Goal: Task Accomplishment & Management: Manage account settings

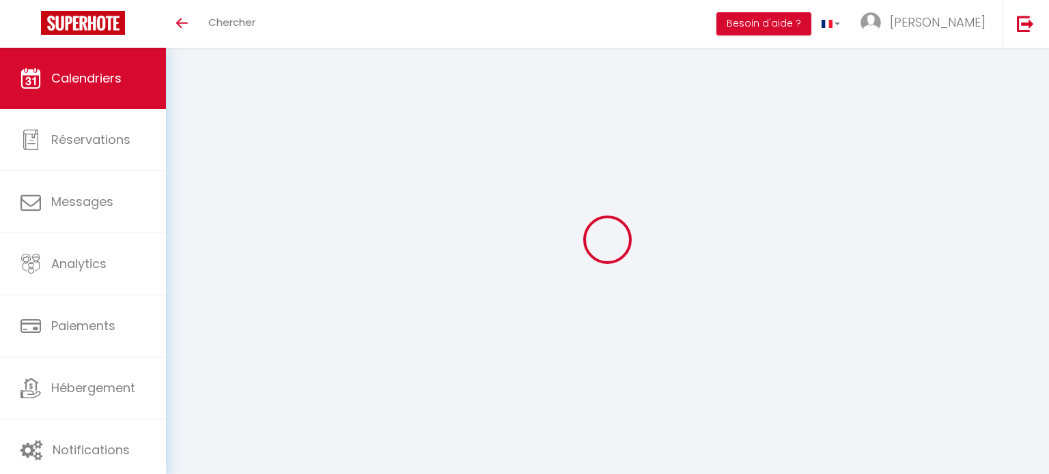
select select
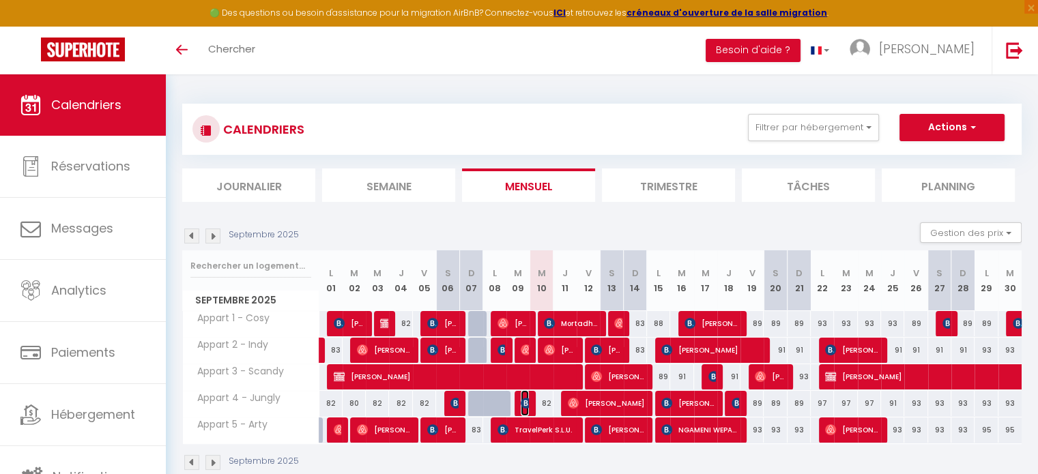
click at [527, 403] on img at bounding box center [526, 403] width 11 height 11
select select "OK"
select select "1"
select select "0"
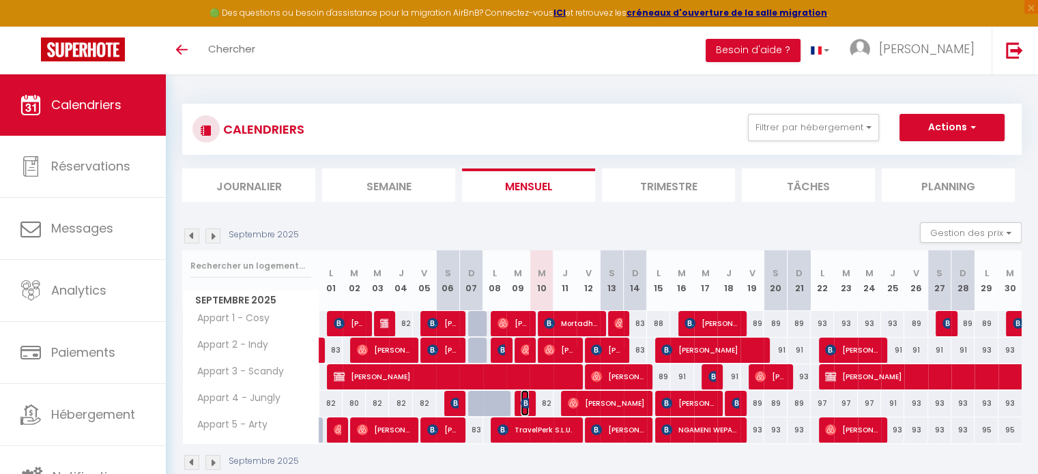
select select "1"
select select
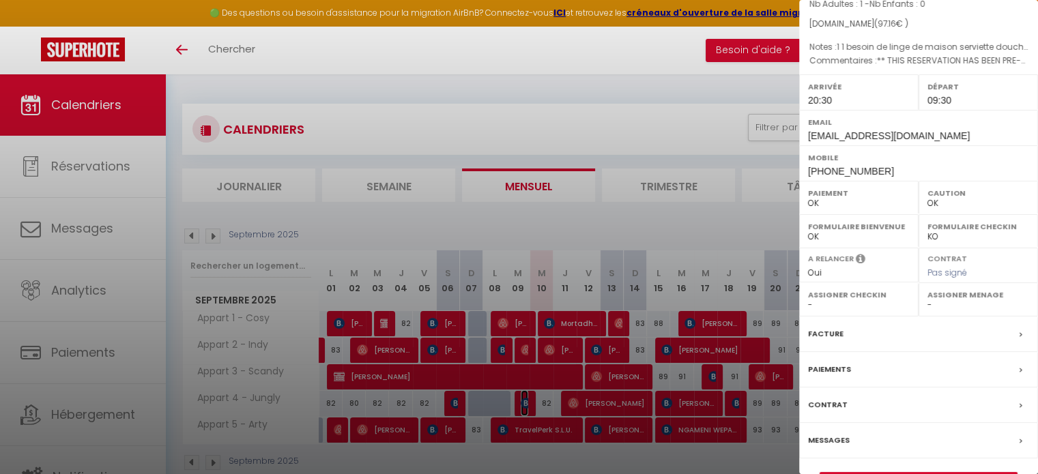
scroll to position [181, 0]
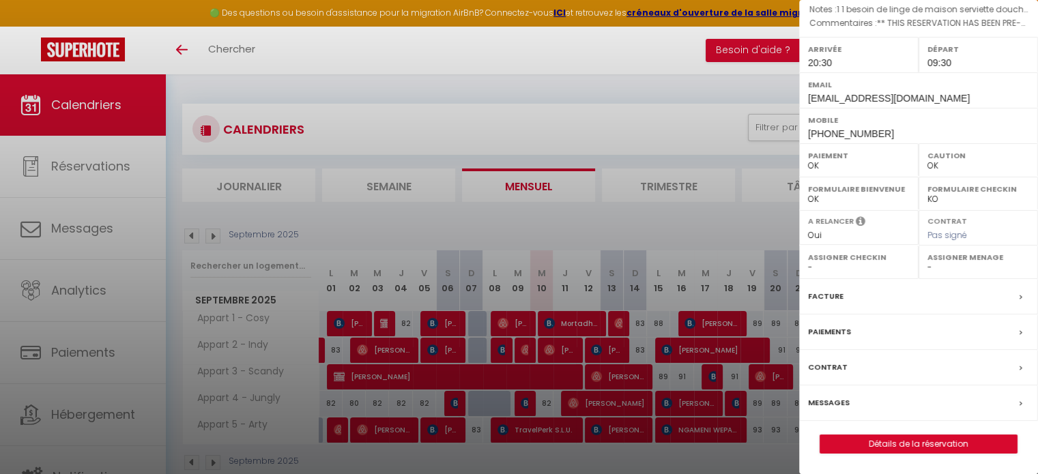
click at [831, 297] on label "Facture" at bounding box center [826, 296] width 36 height 14
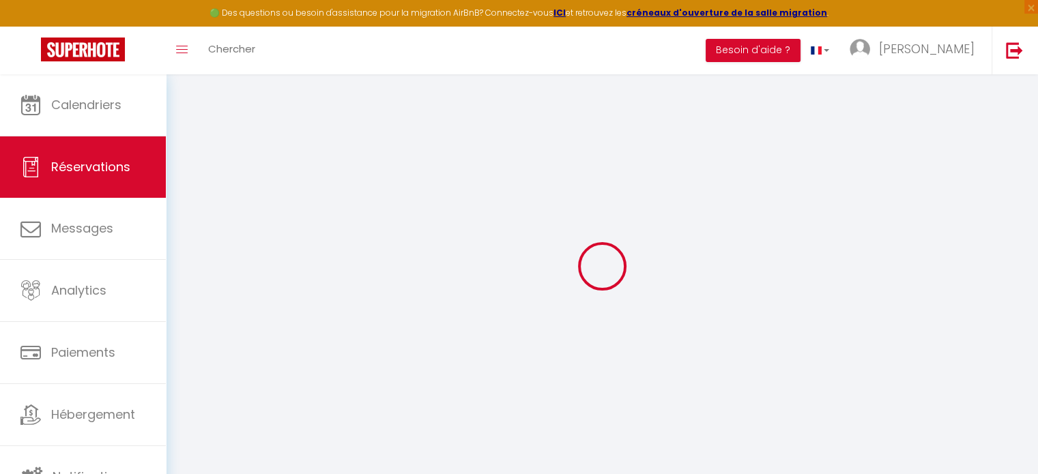
select select "cleaning"
select select "taxes"
select select
checkbox input "false"
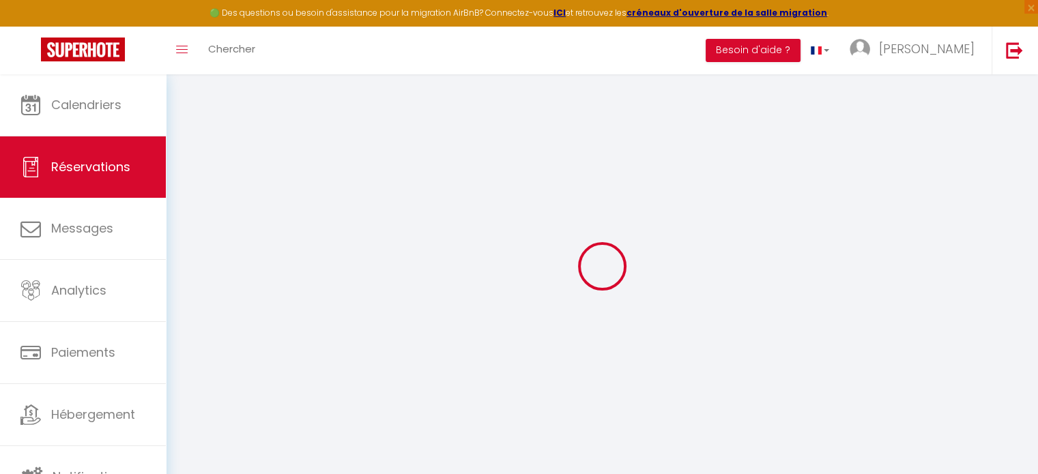
type \?0 "1 1 besoin de linge de maison serviette douche"
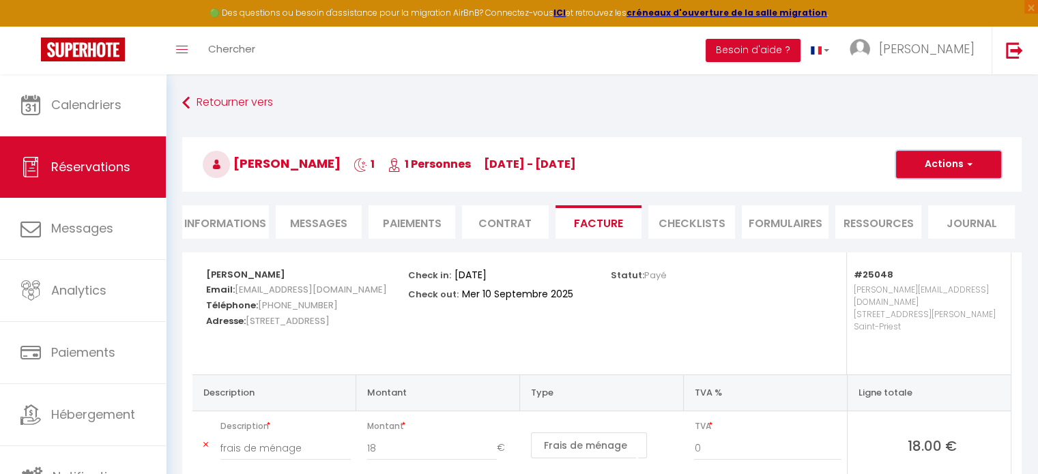
click at [976, 163] on button "Actions" at bounding box center [948, 164] width 105 height 27
click at [951, 226] on link "Envoyer la facture" at bounding box center [938, 230] width 115 height 18
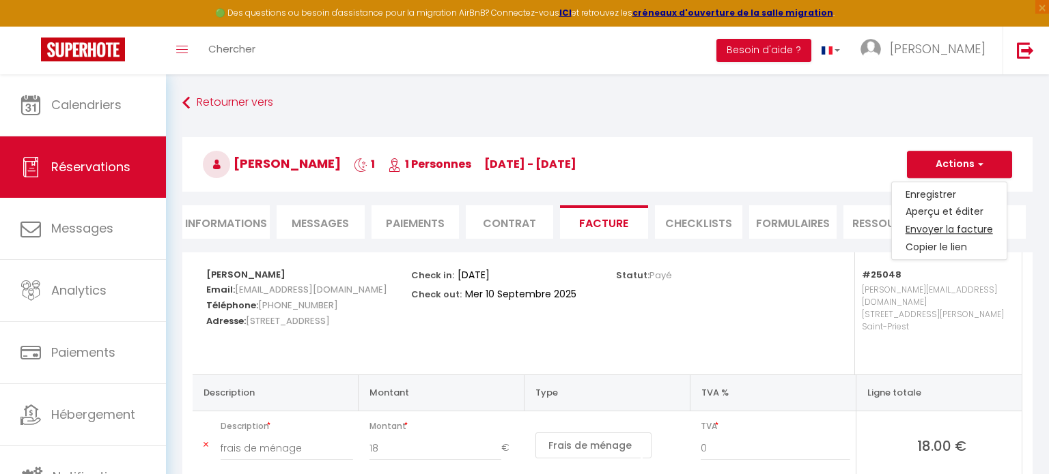
type input "shasso.867963@guest.booking.com"
select select "fr"
type input "Votre facture 6692327 - Appart 4 - Jungly"
type textarea "Bonjour, Voici le lien pour télécharger votre facture : https://superhote.com/a…"
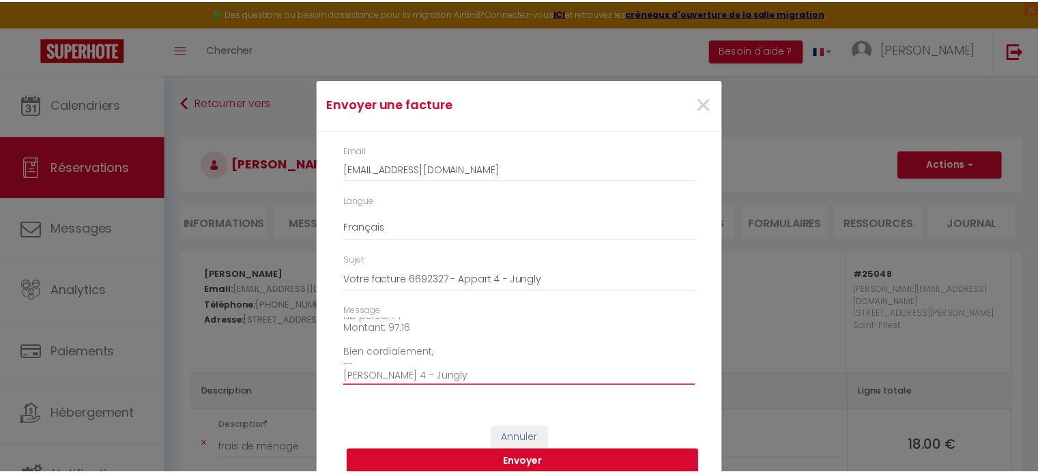
scroll to position [155, 0]
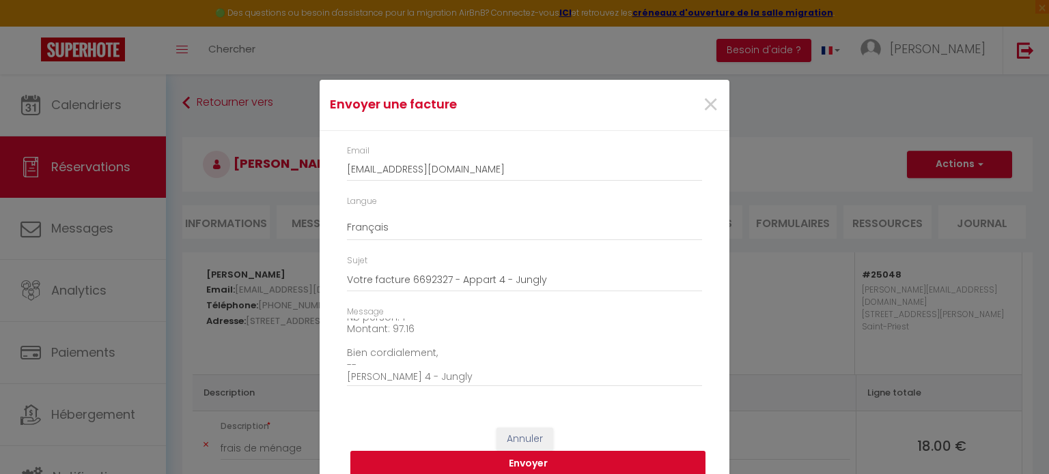
click at [604, 464] on button "Envoyer" at bounding box center [527, 464] width 355 height 26
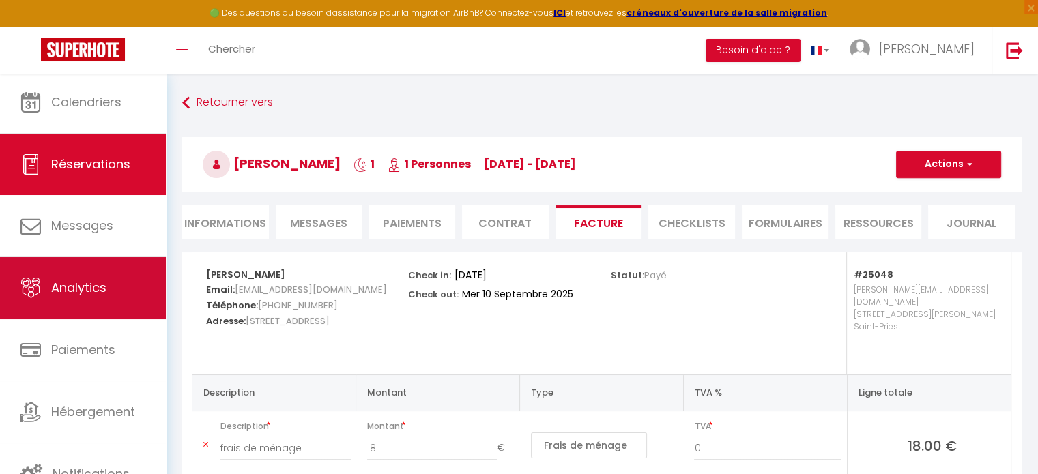
scroll to position [3, 0]
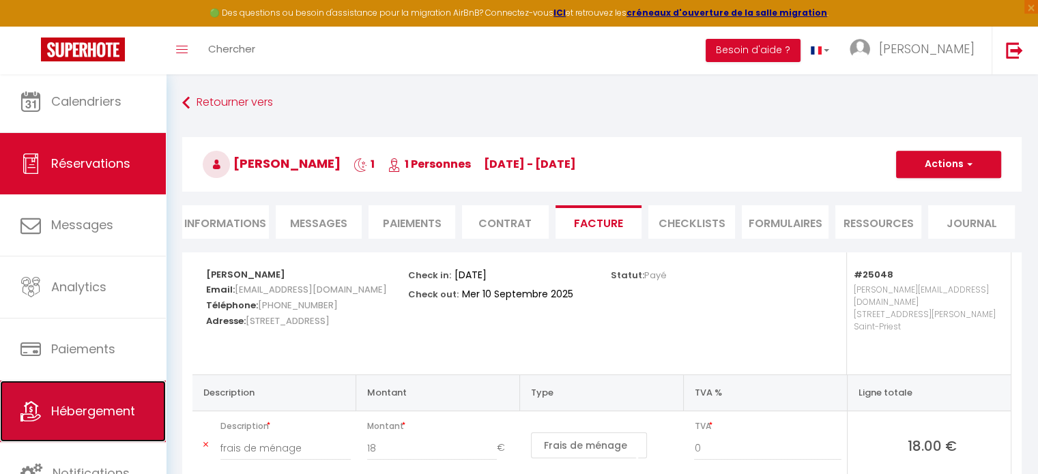
click at [101, 409] on span "Hébergement" at bounding box center [93, 411] width 84 height 17
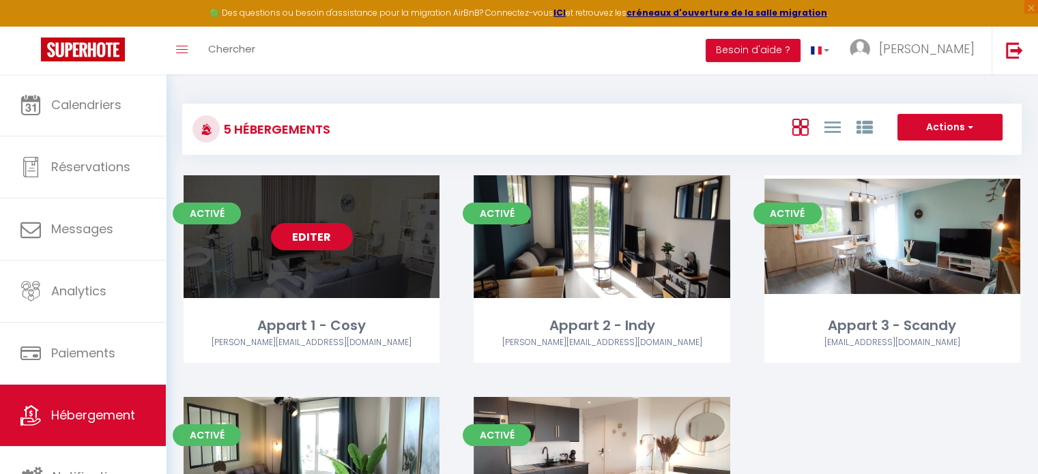
click at [320, 235] on link "Editer" at bounding box center [312, 236] width 82 height 27
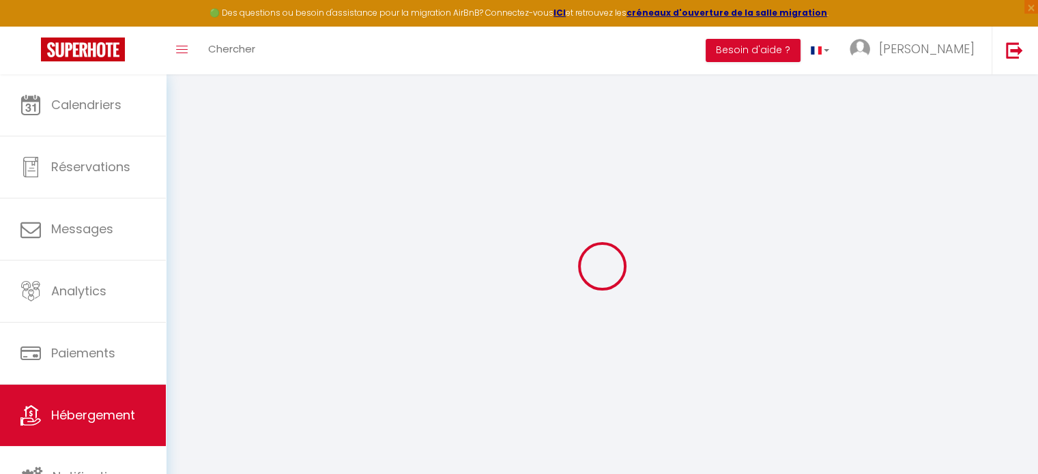
select select "+ 12 %"
select select "- 5 %"
checkbox input "false"
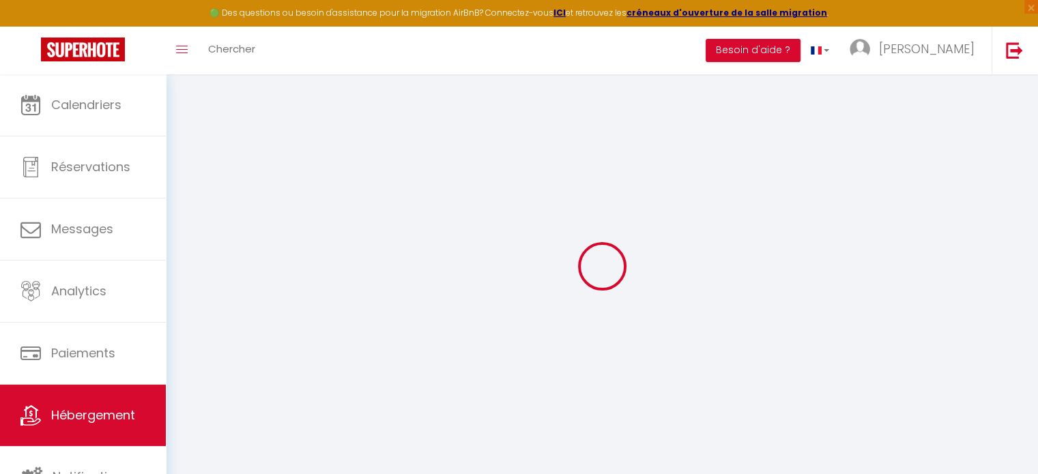
checkbox input "false"
select select "180"
select select "well_reviewed_guests"
select select "EUR"
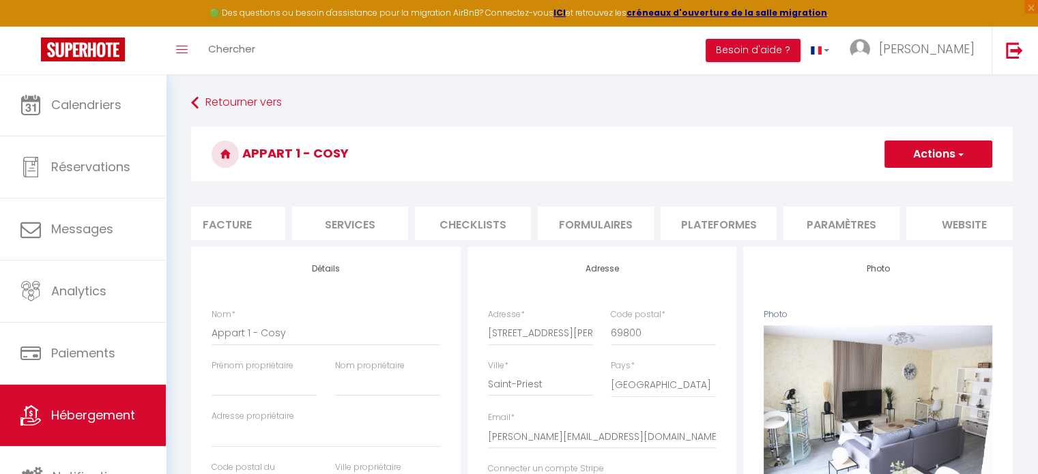
scroll to position [0, 301]
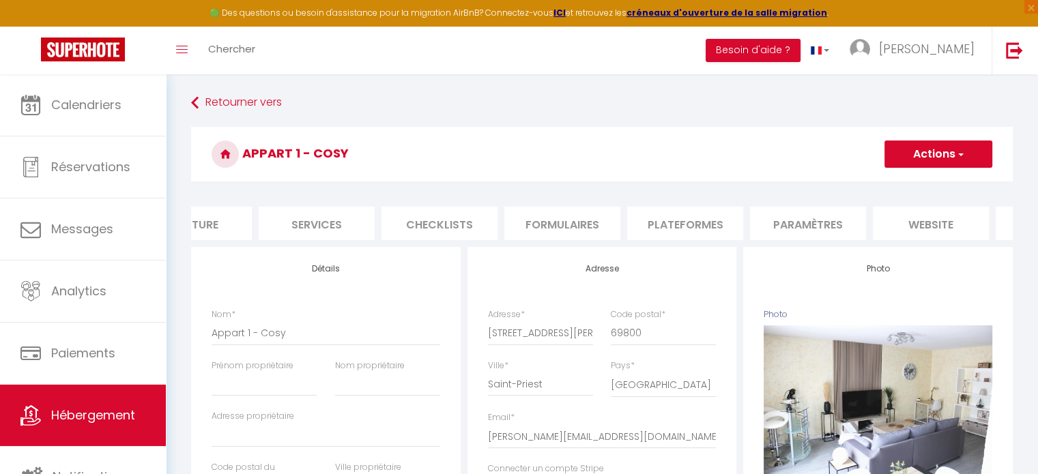
click at [713, 231] on li "Plateformes" at bounding box center [685, 223] width 116 height 33
select select
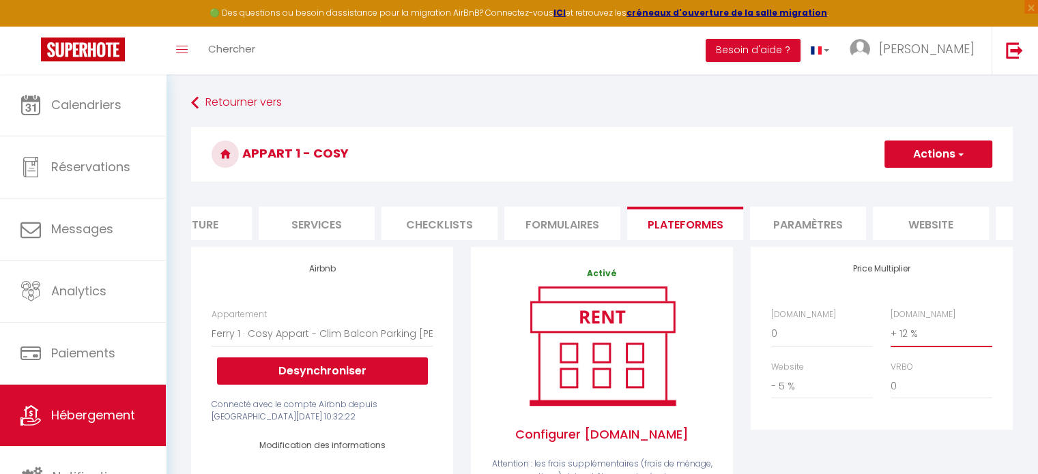
click at [926, 339] on select "0 + 1 % + 2 % + 3 % + 4 % + 5 % + 6 % + 7 % + 8 % + 9 %" at bounding box center [942, 334] width 102 height 26
select select "+ 14 %"
click at [891, 331] on select "0 + 1 % + 2 % + 3 % + 4 % + 5 % + 6 % + 7 % + 8 % + 9 %" at bounding box center [942, 334] width 102 height 26
select select
click at [935, 154] on button "Actions" at bounding box center [939, 154] width 108 height 27
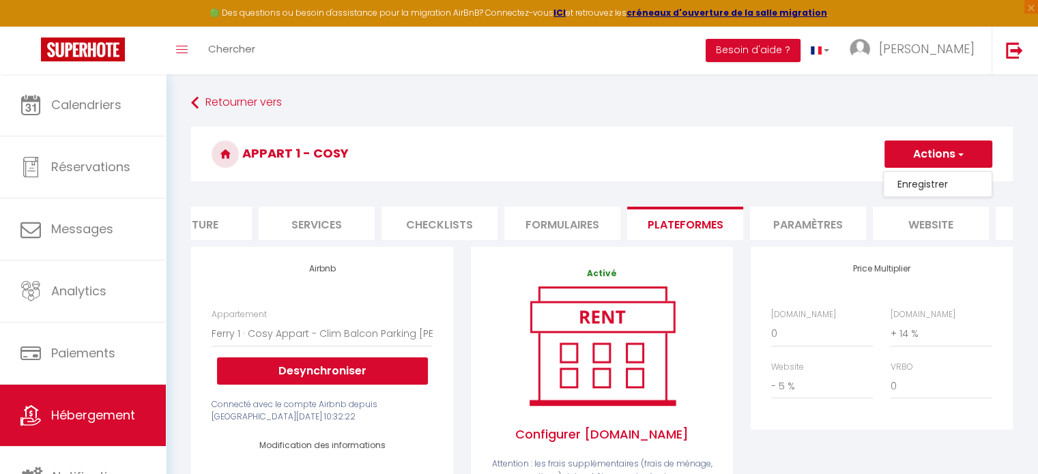
click at [927, 182] on link "Enregistrer" at bounding box center [938, 184] width 108 height 18
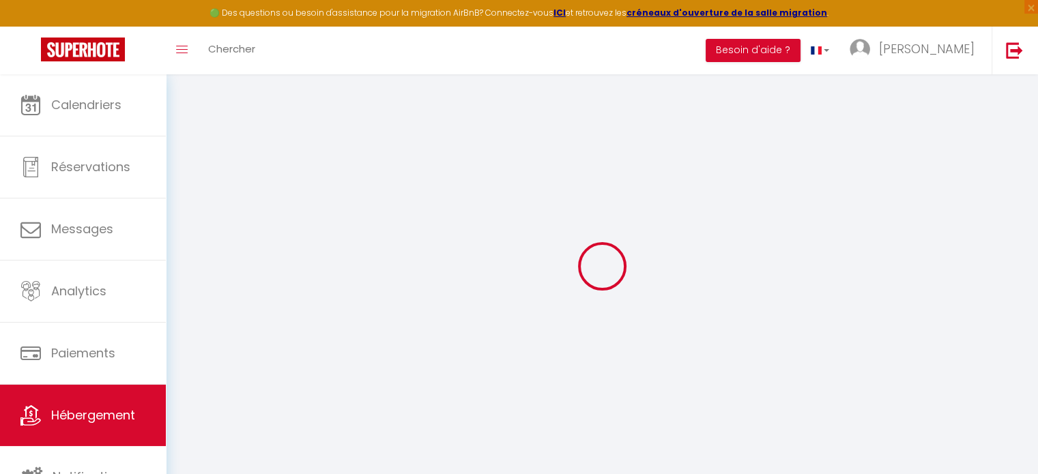
select select "180"
select select "well_reviewed_guests"
select select "EUR"
select select
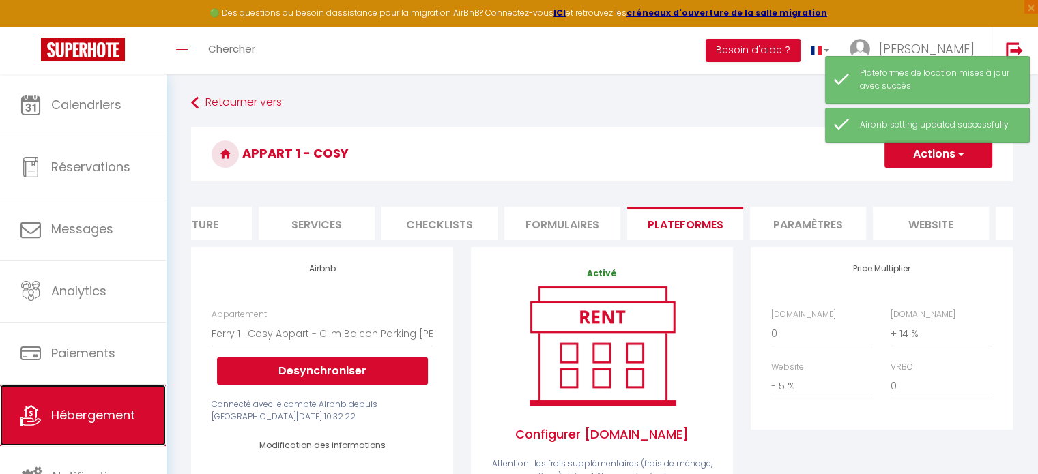
click at [75, 417] on span "Hébergement" at bounding box center [93, 415] width 84 height 17
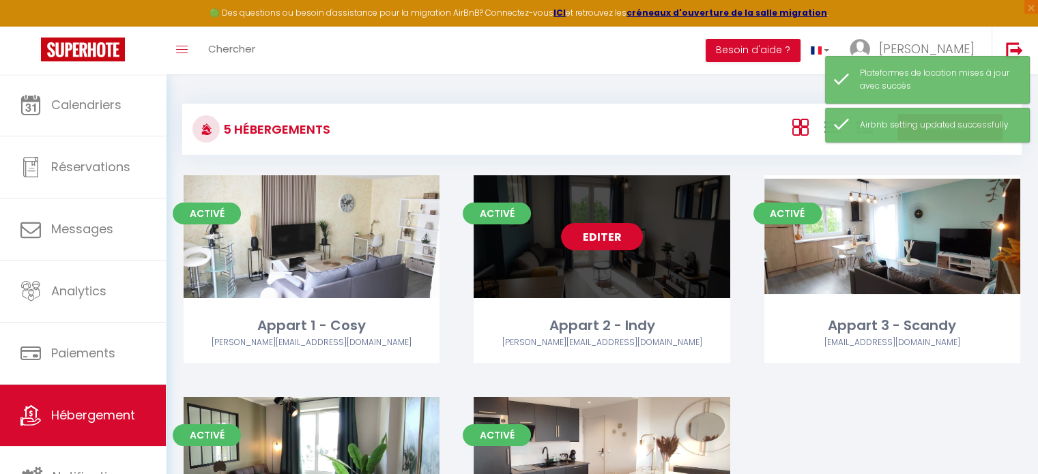
click at [596, 234] on link "Editer" at bounding box center [602, 236] width 82 height 27
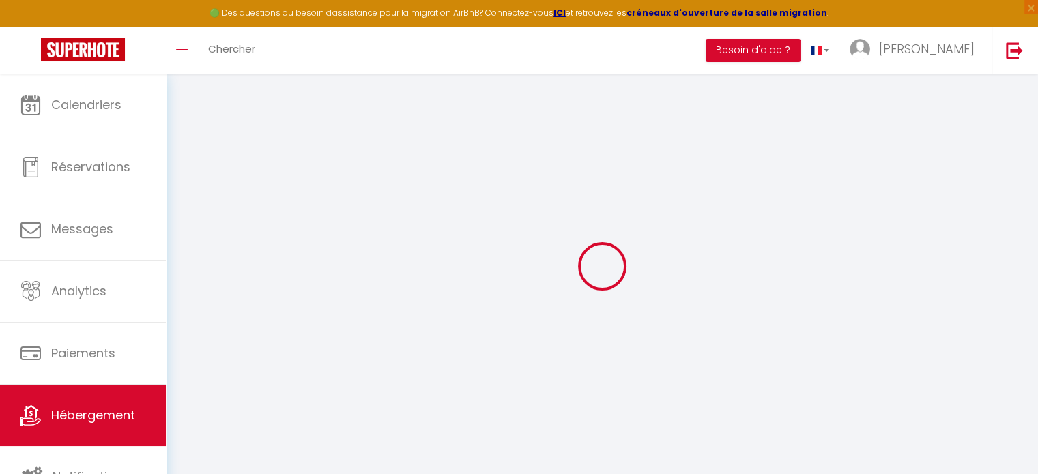
select select
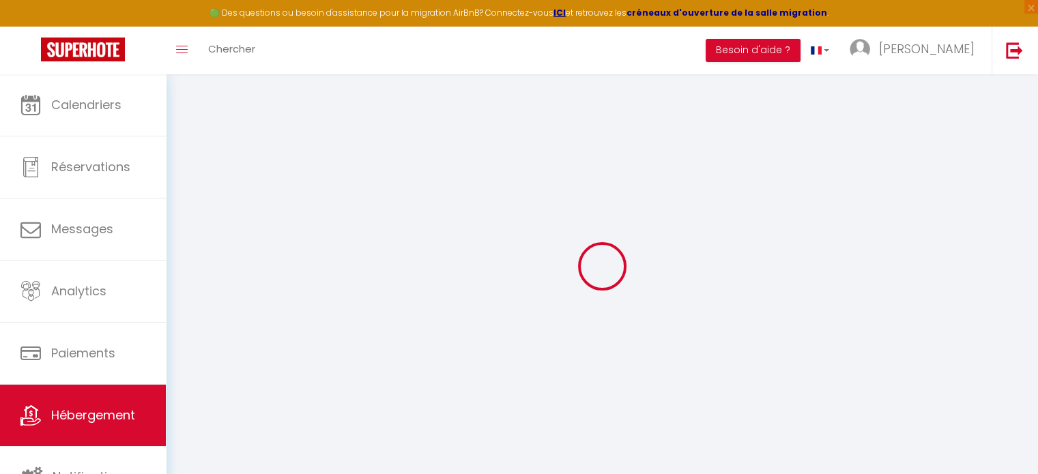
select select
checkbox input "false"
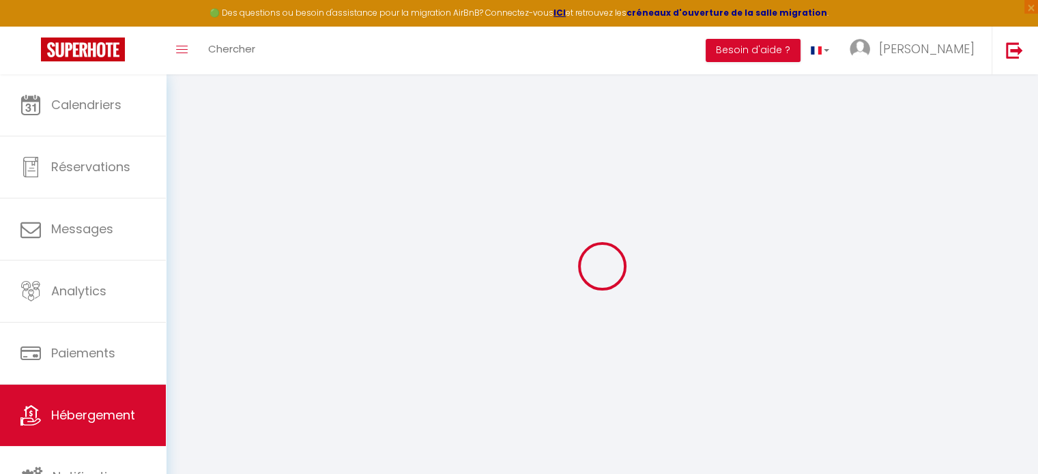
select select
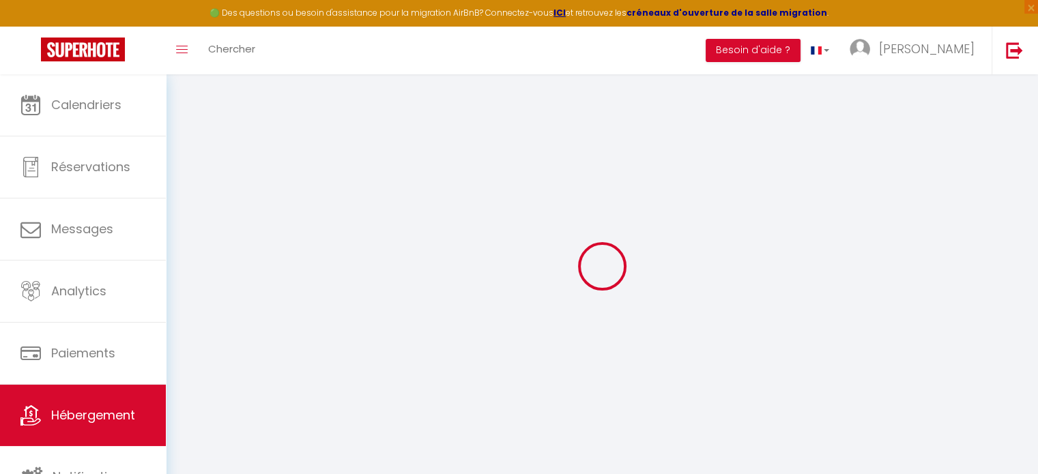
select select
checkbox input "false"
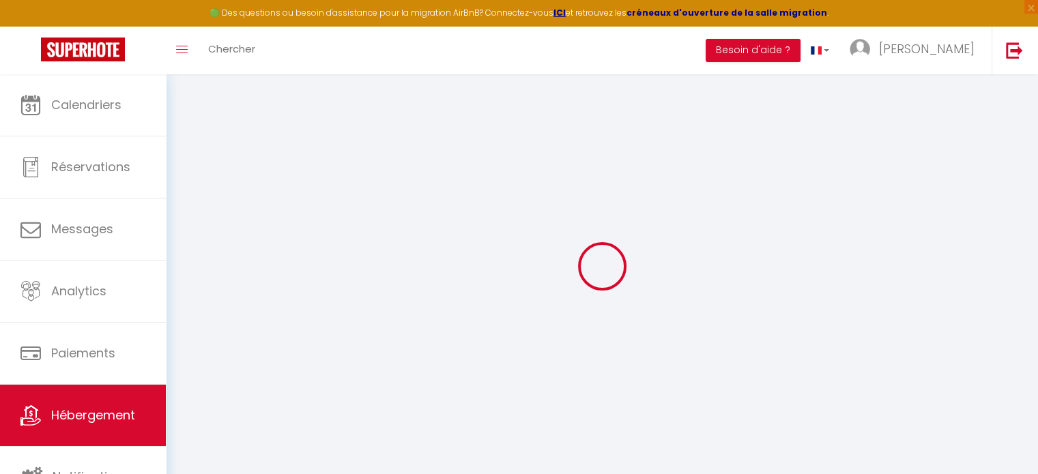
checkbox input "false"
select select
type input "Appart 2 - Indy"
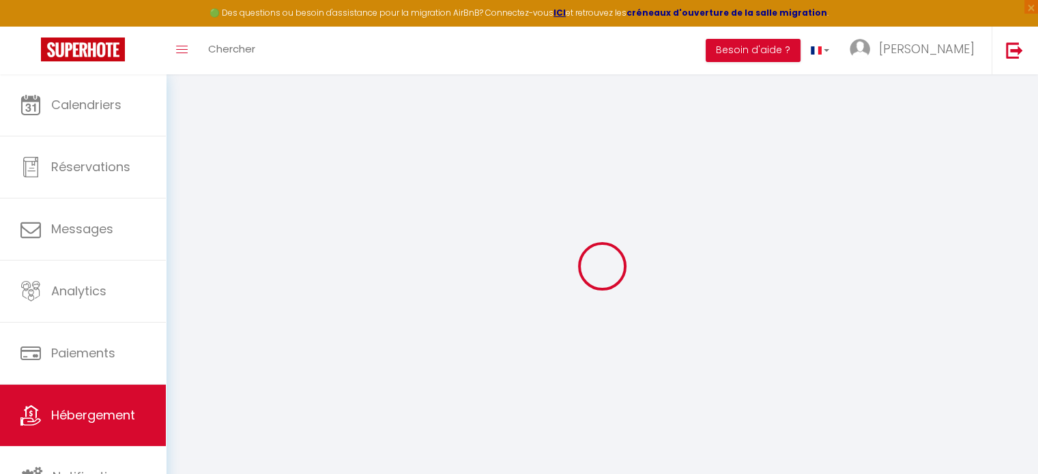
select select "1"
type input "73"
type input "8"
type input "16"
type input "1.65"
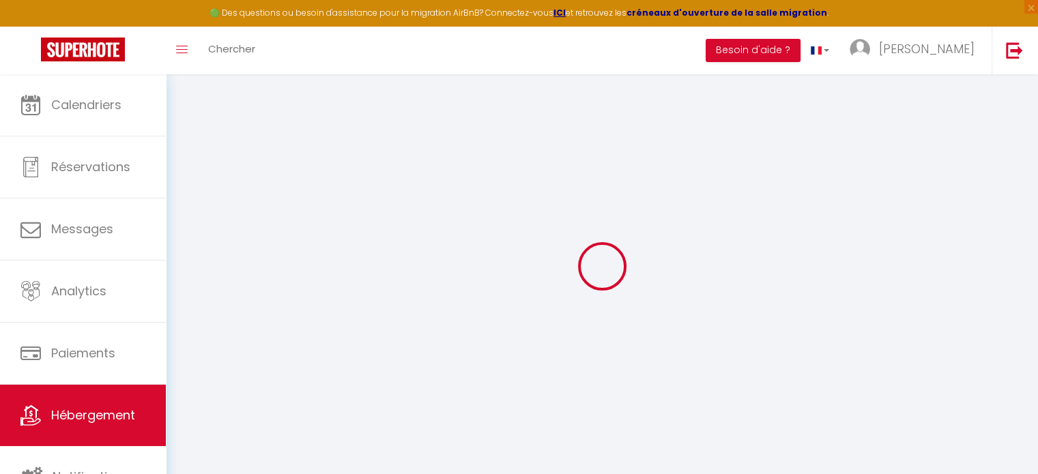
type input "500"
select select
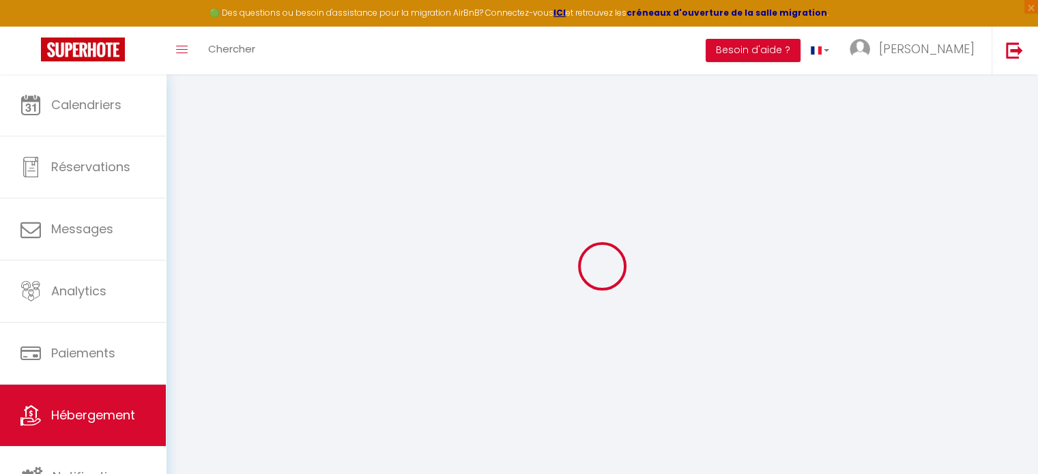
select select
type input "3 rue du Bessay"
type input "69800"
type input "Saint-Priest"
type input "[PERSON_NAME][EMAIL_ADDRESS][DOMAIN_NAME]"
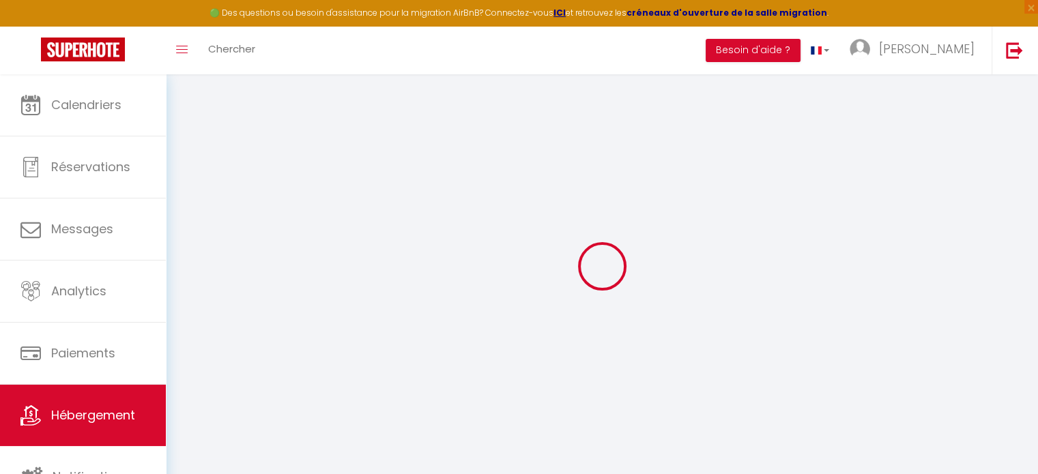
select select
checkbox input "false"
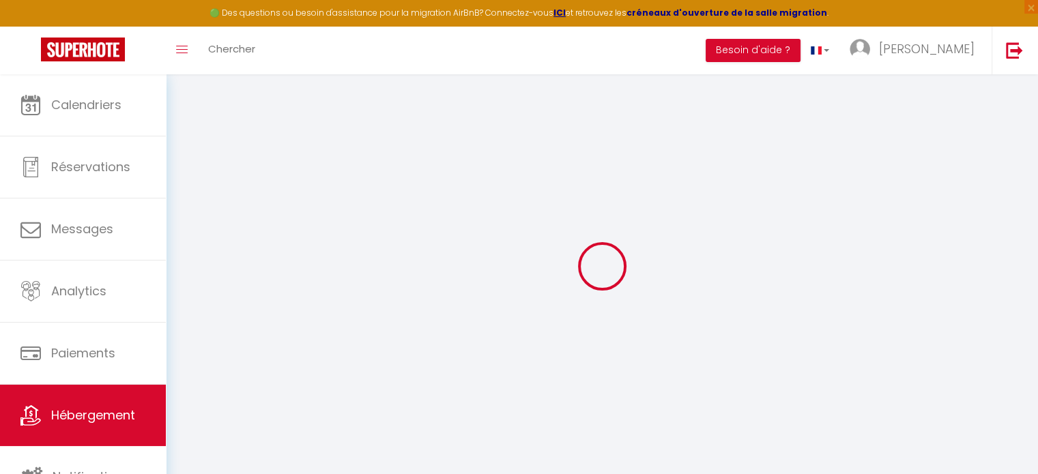
type input "0"
select select
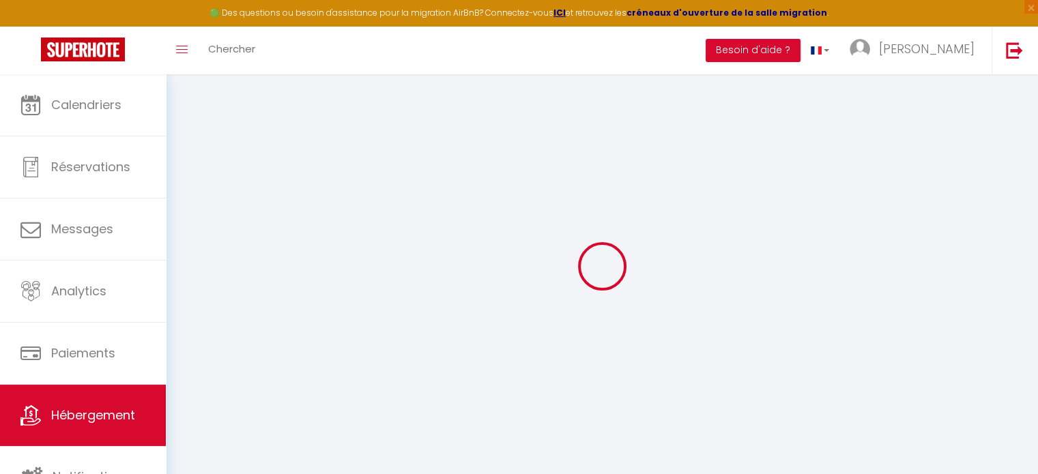
select select
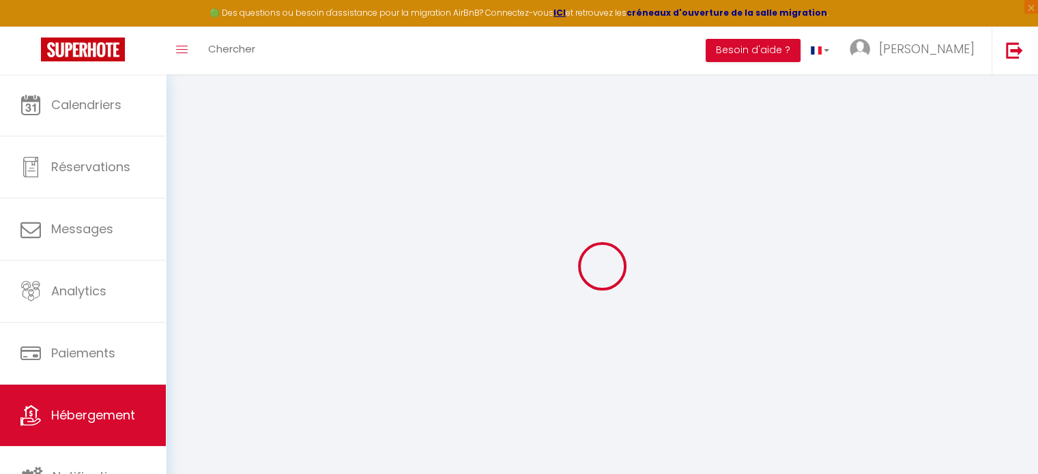
checkbox input "false"
select select
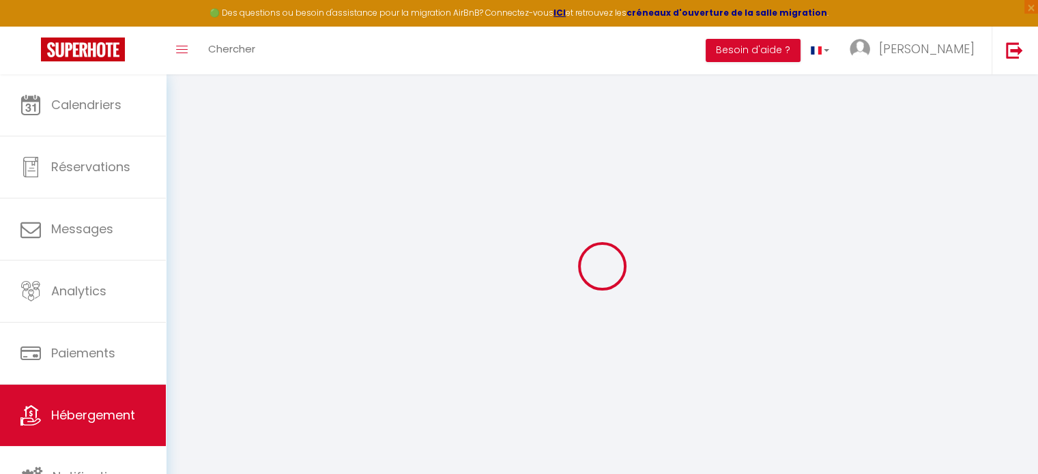
select select
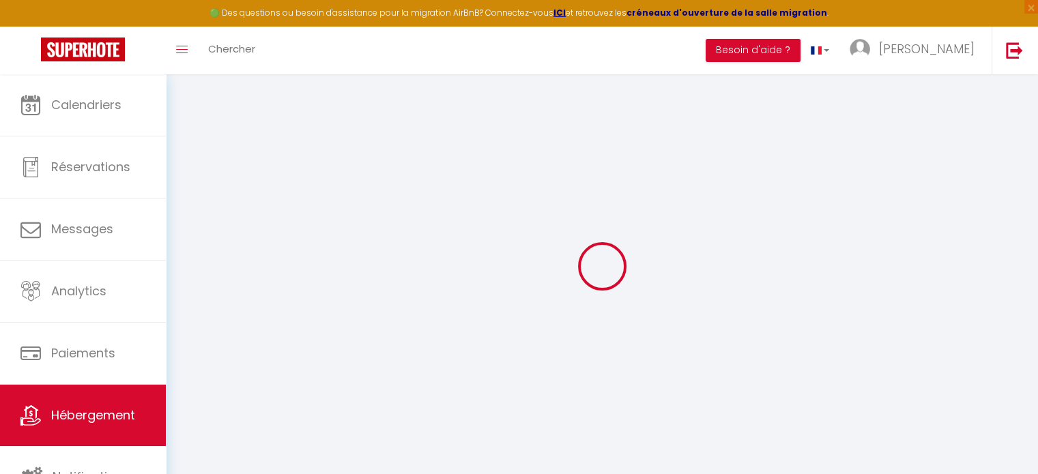
checkbox input "false"
select select
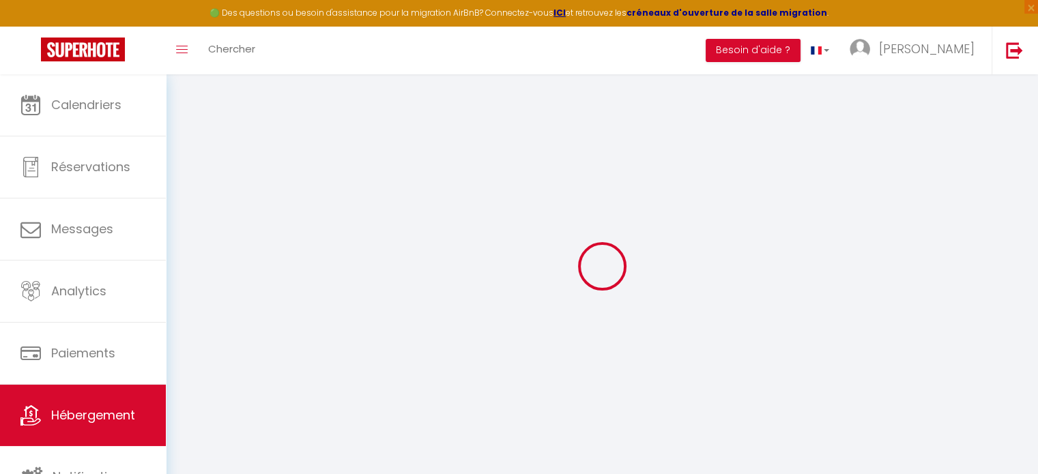
checkbox input "false"
select select
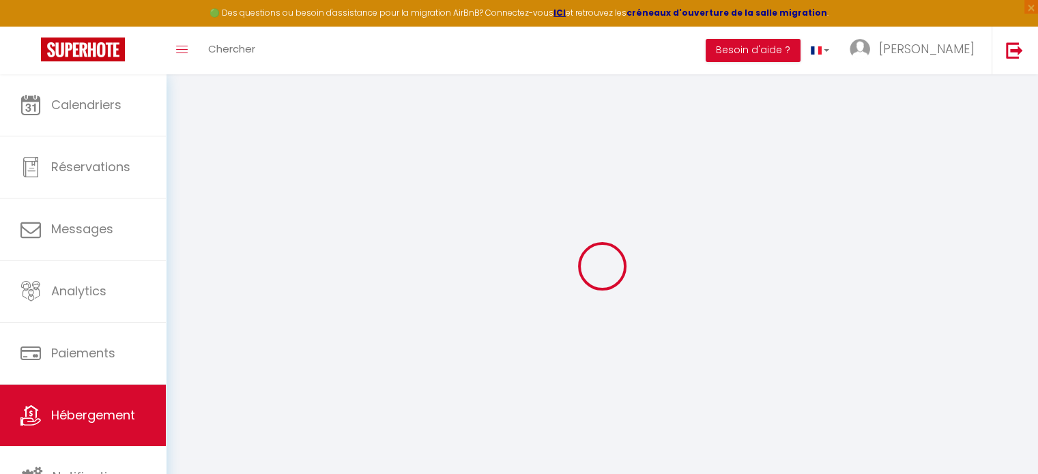
checkbox input "false"
select select "16:00"
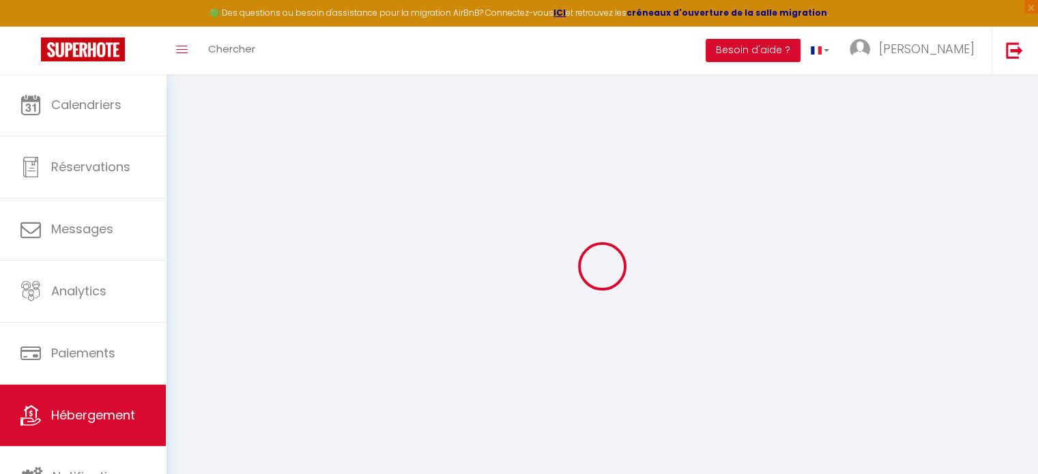
select select "22:00"
select select "12:00"
select select "15"
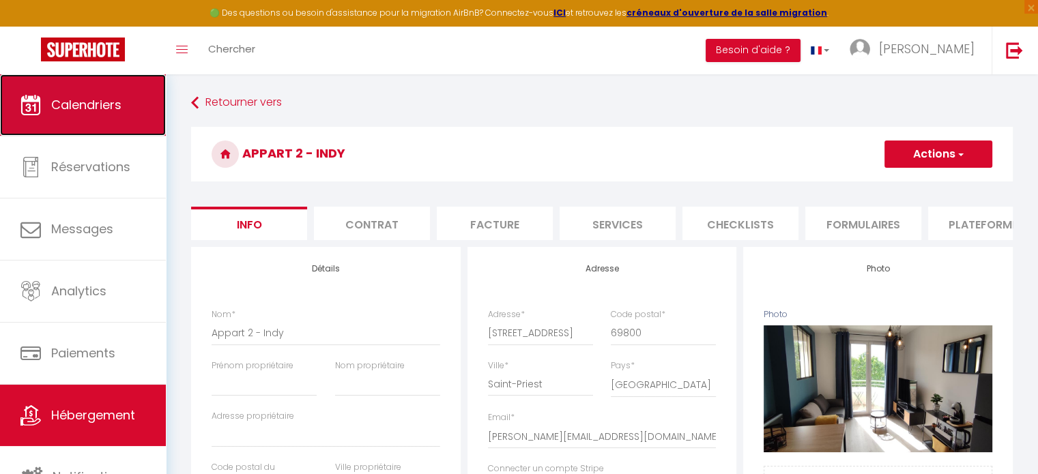
click at [95, 102] on span "Calendriers" at bounding box center [86, 104] width 70 height 17
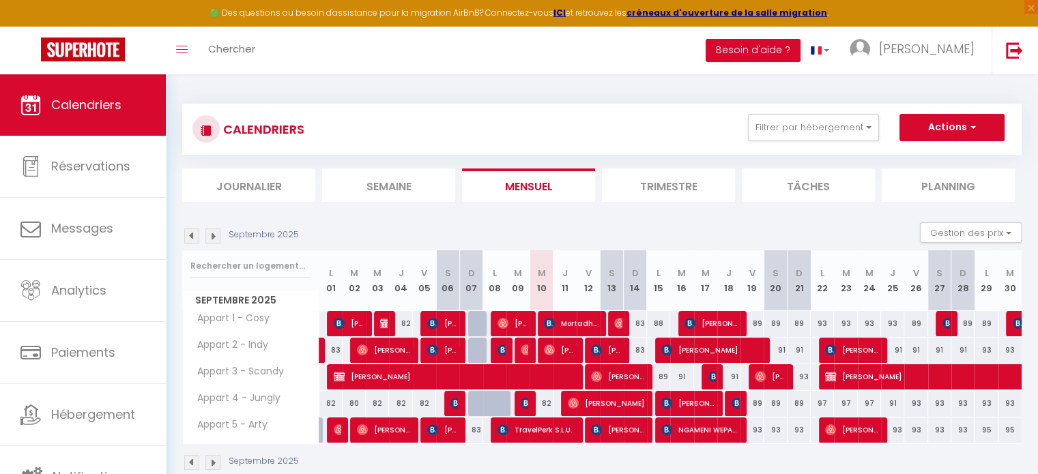
click at [187, 234] on img at bounding box center [191, 236] width 15 height 15
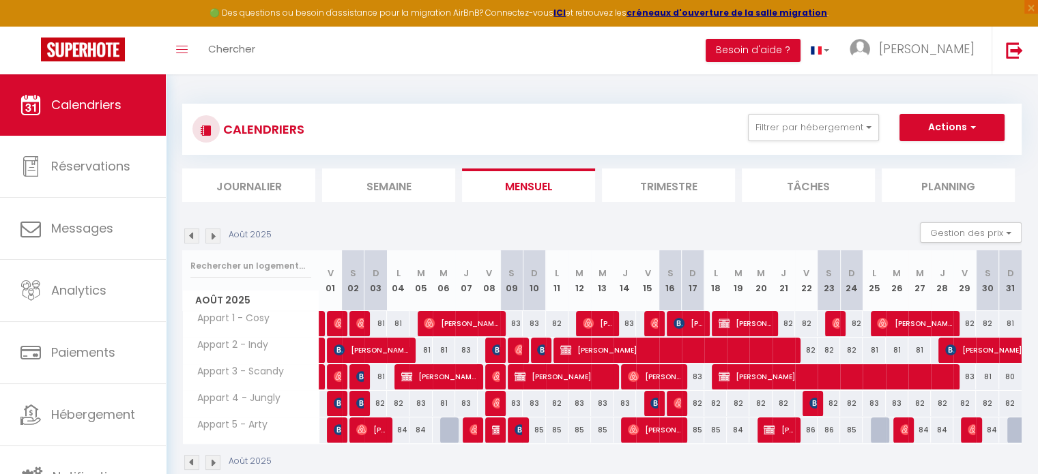
scroll to position [68, 0]
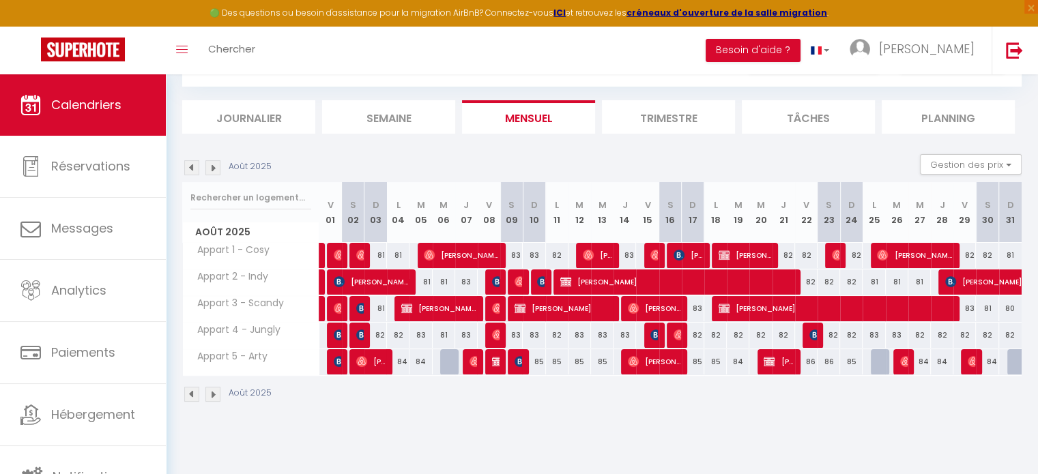
click at [194, 164] on img at bounding box center [191, 167] width 15 height 15
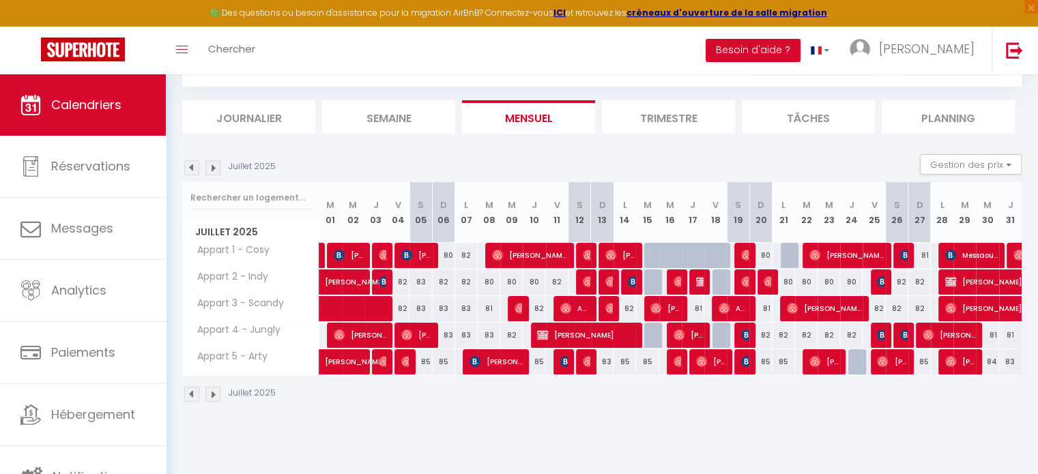
click at [216, 171] on img at bounding box center [212, 167] width 15 height 15
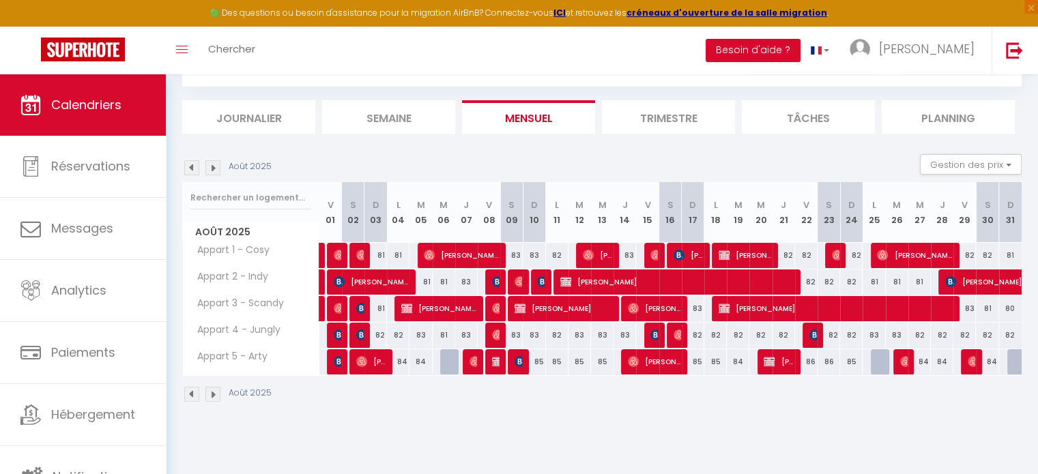
click at [216, 171] on img at bounding box center [212, 167] width 15 height 15
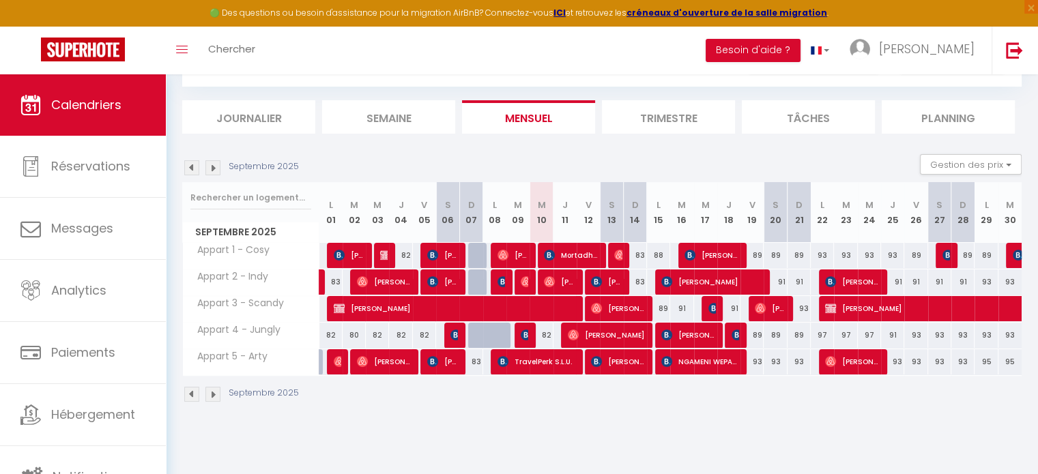
click at [216, 169] on img at bounding box center [212, 167] width 15 height 15
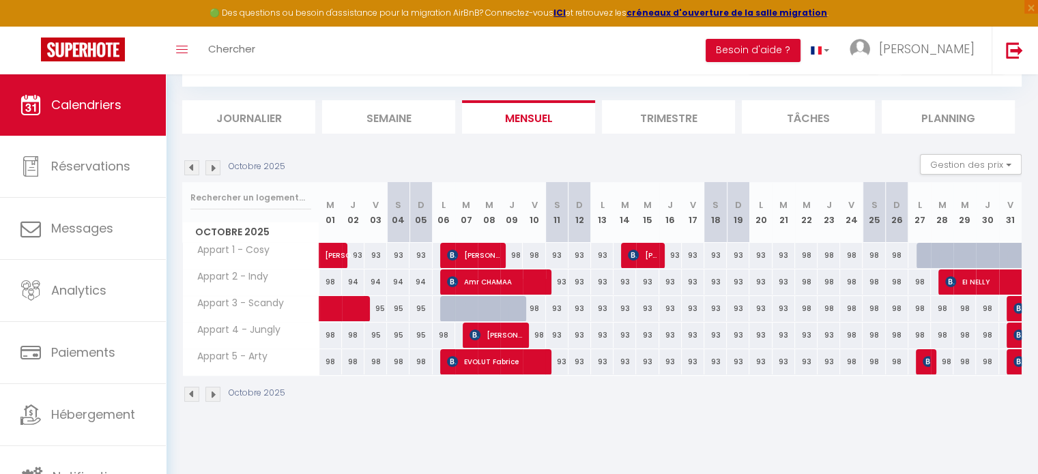
click at [190, 171] on img at bounding box center [191, 167] width 15 height 15
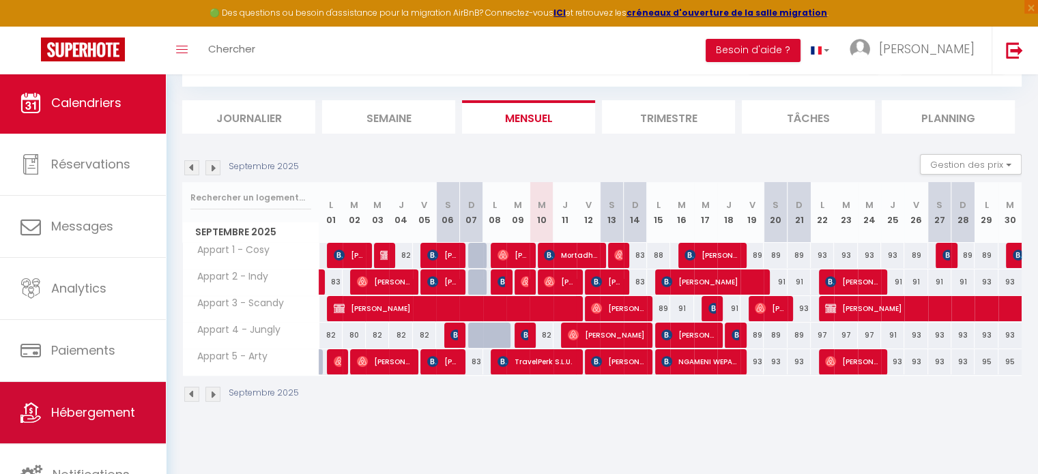
scroll to position [3, 0]
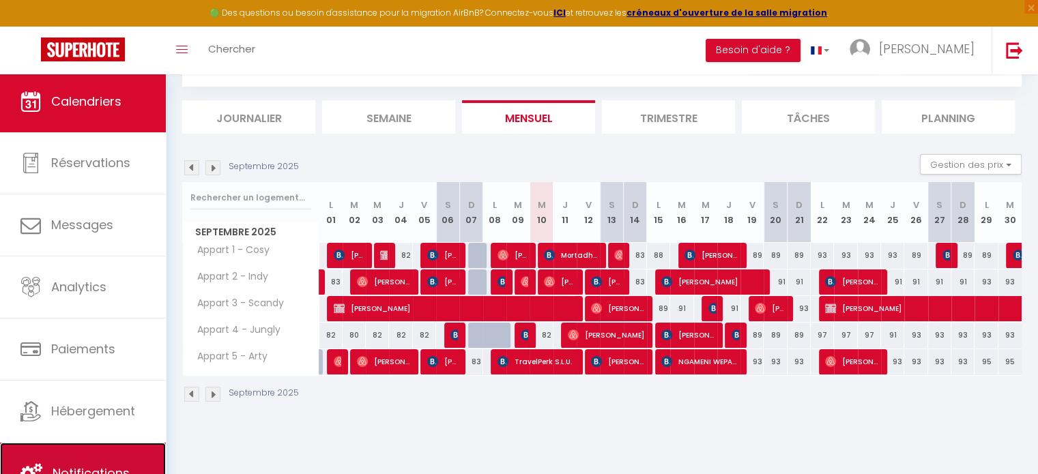
click at [104, 447] on link "Notifications" at bounding box center [83, 473] width 166 height 61
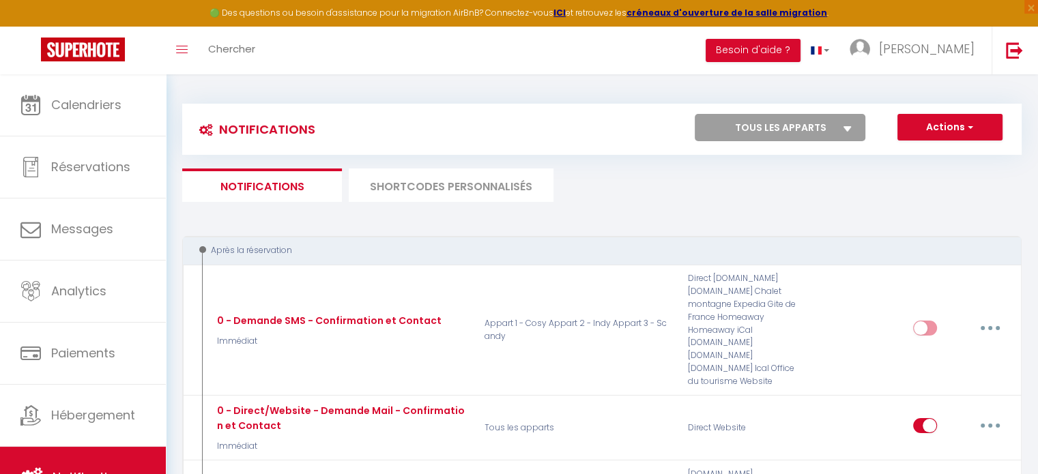
click at [477, 186] on li "SHORTCODES PERSONNALISÉS" at bounding box center [451, 185] width 205 height 33
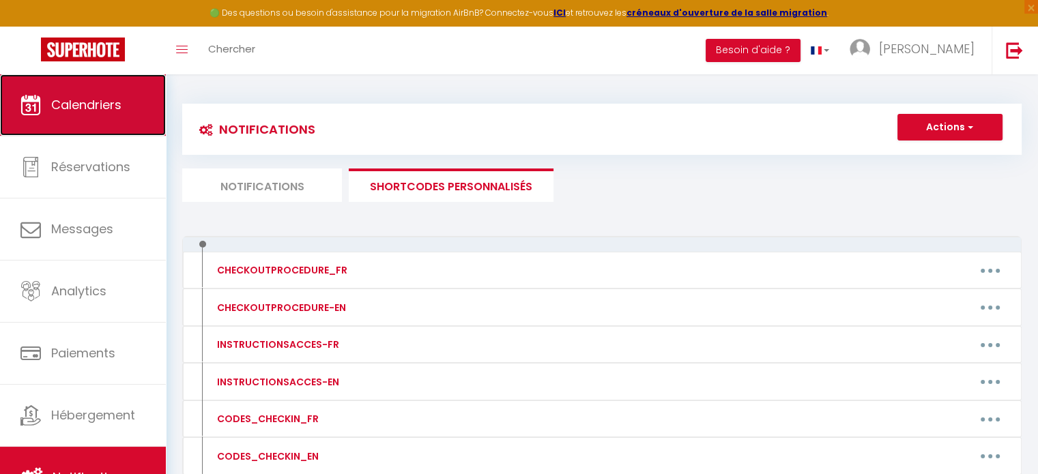
click at [109, 102] on span "Calendriers" at bounding box center [86, 104] width 70 height 17
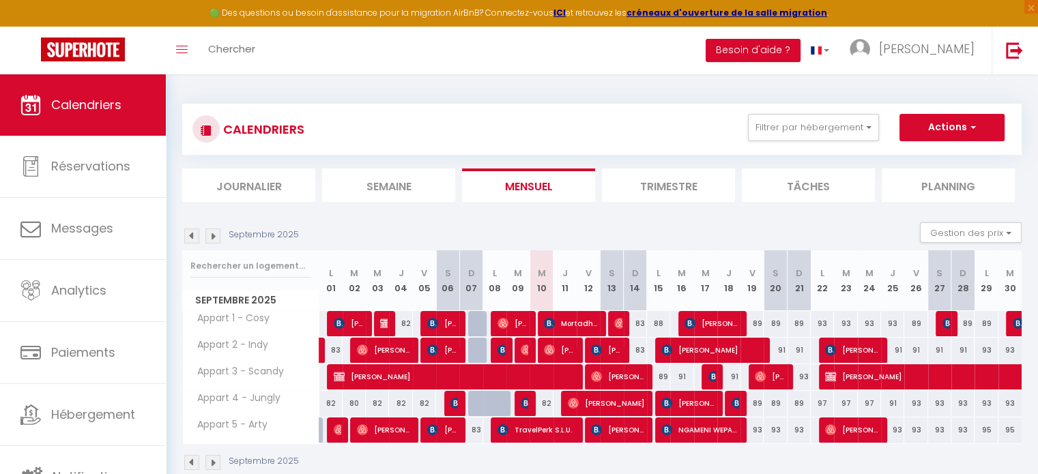
click at [211, 232] on img at bounding box center [212, 236] width 15 height 15
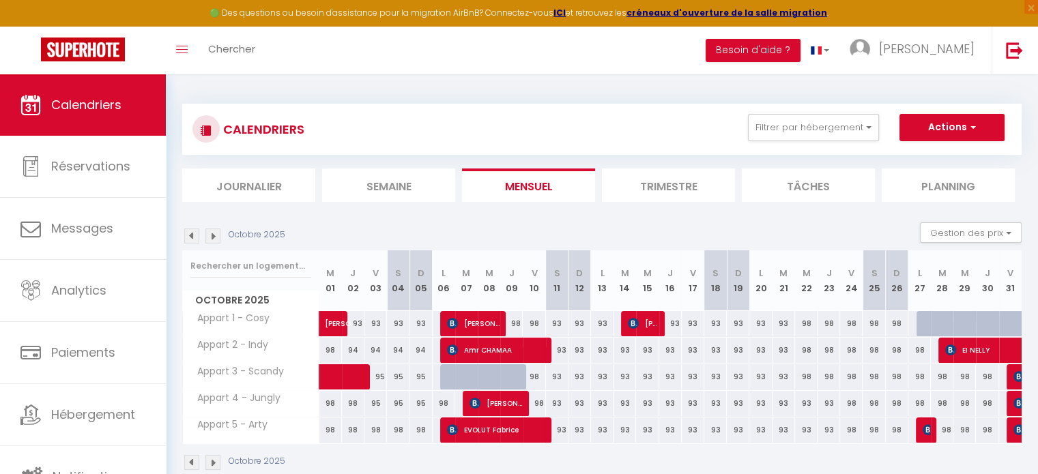
click at [214, 232] on img at bounding box center [212, 236] width 15 height 15
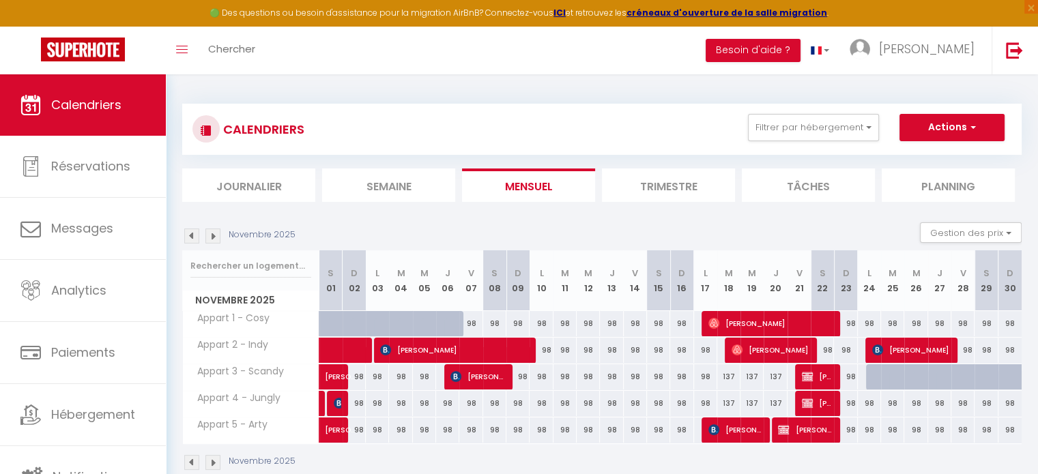
click at [214, 232] on img at bounding box center [212, 236] width 15 height 15
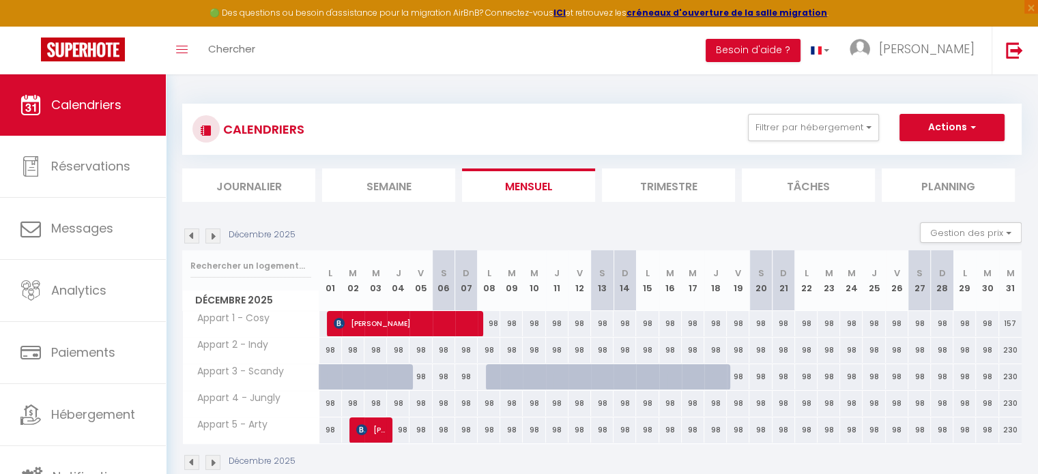
click at [214, 232] on img at bounding box center [212, 236] width 15 height 15
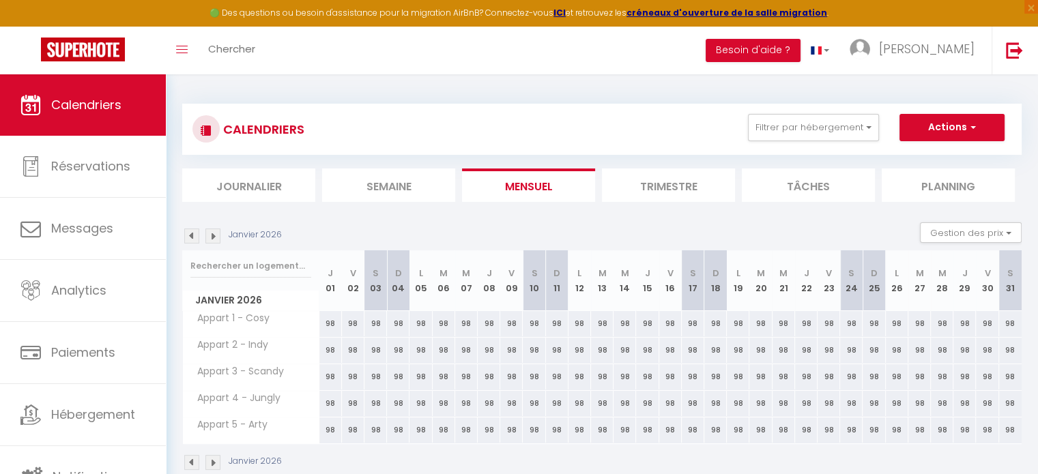
click at [214, 232] on img at bounding box center [212, 236] width 15 height 15
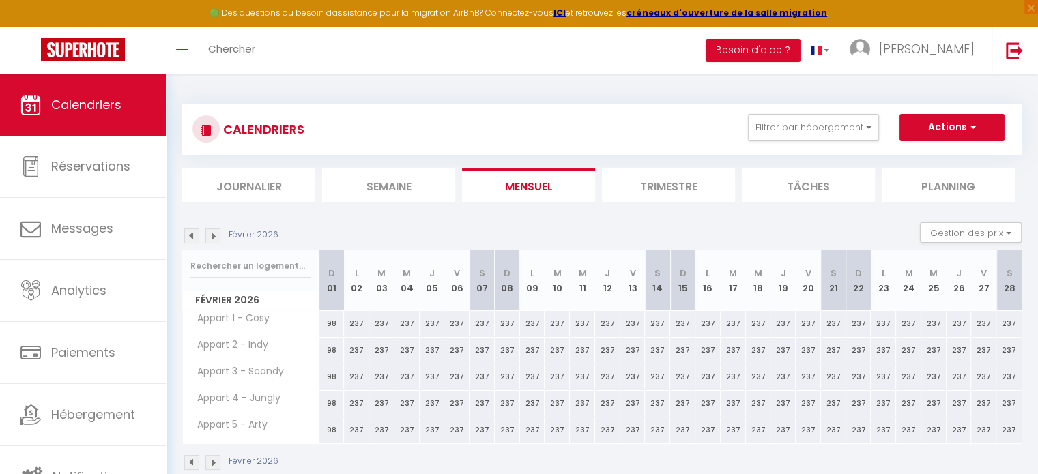
click at [214, 232] on img at bounding box center [212, 236] width 15 height 15
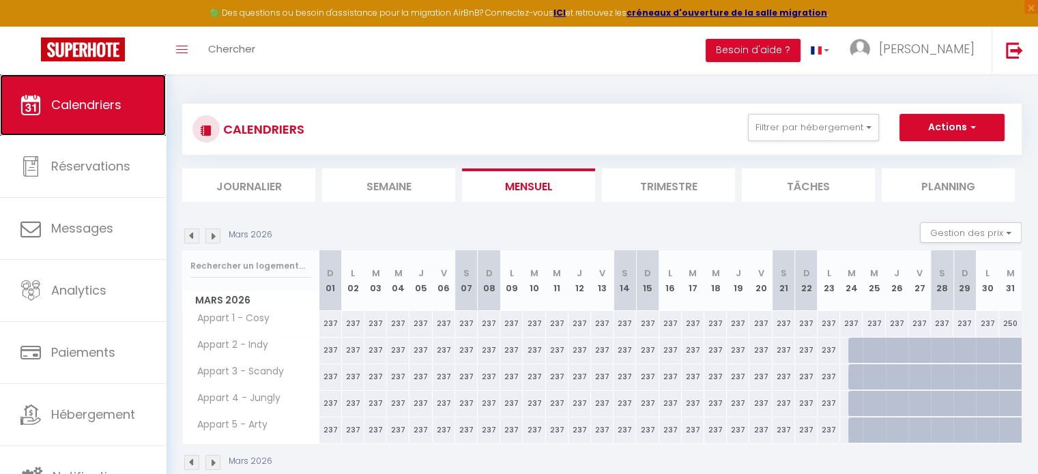
click at [117, 102] on span "Calendriers" at bounding box center [86, 104] width 70 height 17
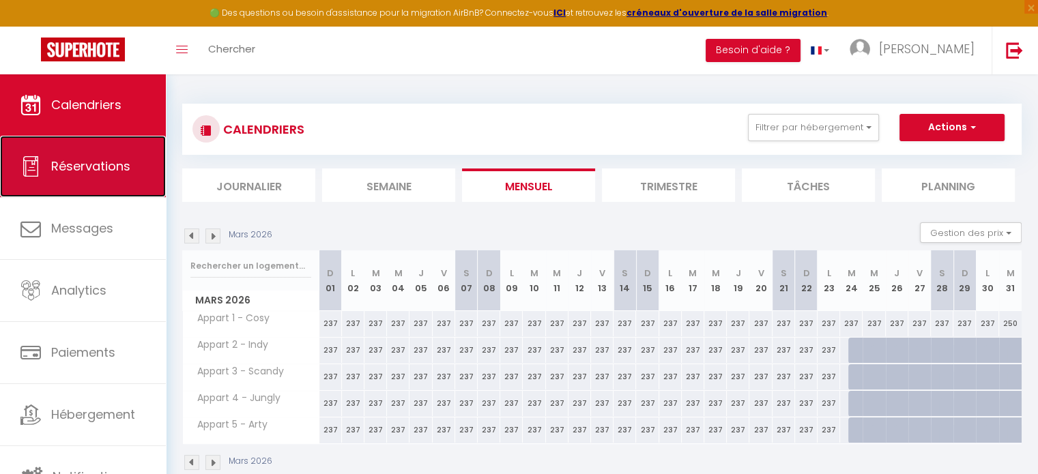
click at [93, 173] on span "Réservations" at bounding box center [90, 166] width 79 height 17
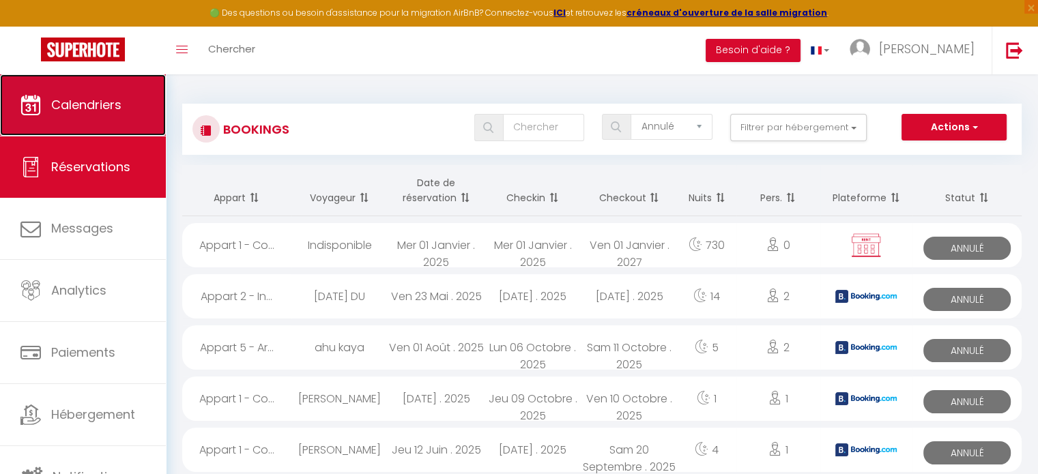
click at [98, 103] on span "Calendriers" at bounding box center [86, 104] width 70 height 17
